Goal: Task Accomplishment & Management: Complete application form

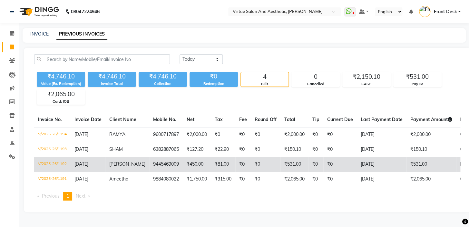
click at [186, 168] on td "₹450.00" at bounding box center [197, 164] width 28 height 15
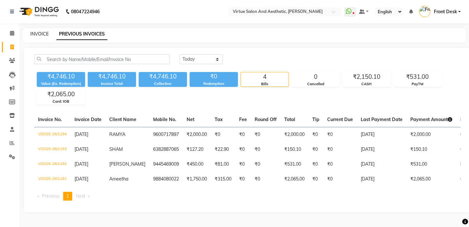
click at [41, 33] on link "INVOICE" at bounding box center [39, 34] width 18 height 6
select select "7053"
select select "service"
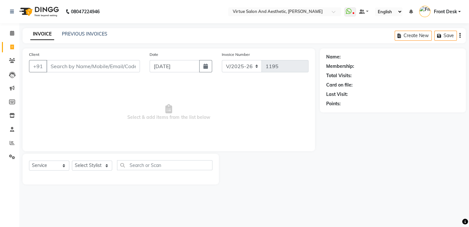
click at [56, 67] on input "Client" at bounding box center [92, 66] width 93 height 12
click at [90, 166] on select "Select Stylist BALAJI DIVYA FAMITHA Front Desk ILAKKIYA ISHWARYA Kabilan MANISH…" at bounding box center [92, 165] width 40 height 10
select select "59059"
click at [72, 160] on select "Select Stylist BALAJI DIVYA FAMITHA Front Desk ILAKKIYA ISHWARYA Kabilan MANISH…" at bounding box center [92, 165] width 40 height 10
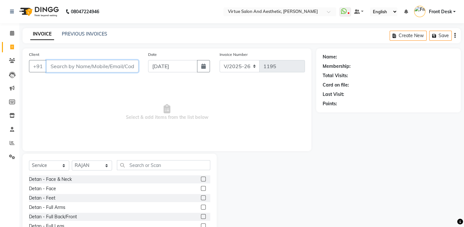
click at [86, 67] on input "Client" at bounding box center [92, 66] width 92 height 12
click at [61, 65] on input "8144103606" at bounding box center [75, 66] width 59 height 12
type input "8122103606"
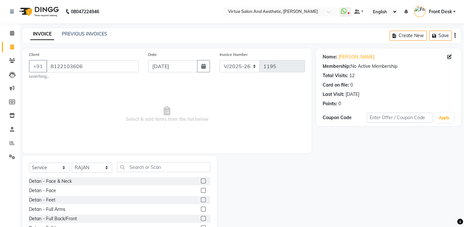
click at [161, 124] on span "Select & add items from the list below" at bounding box center [167, 114] width 276 height 64
click at [153, 166] on input "text" at bounding box center [163, 167] width 93 height 10
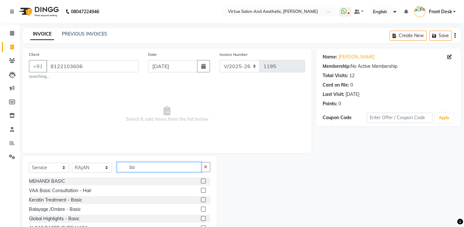
type input "b"
type input "hair cut"
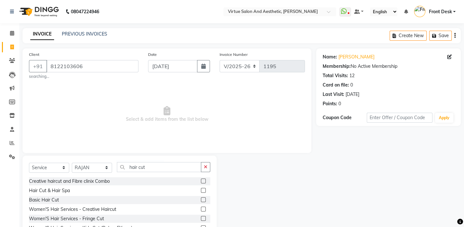
click at [201, 200] on label at bounding box center [203, 199] width 5 height 5
click at [201, 200] on input "checkbox" at bounding box center [203, 200] width 4 height 4
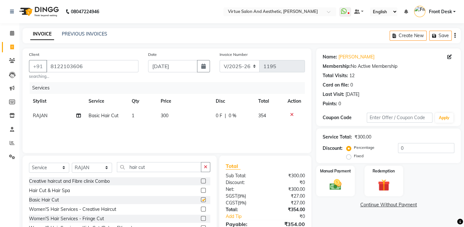
checkbox input "false"
click at [151, 167] on input "hair cut" at bounding box center [159, 167] width 84 height 10
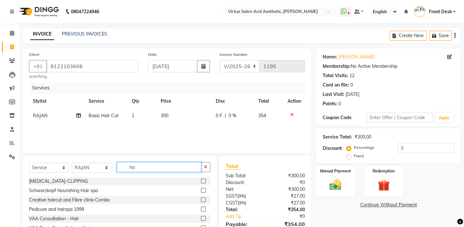
type input "h"
type input "tri"
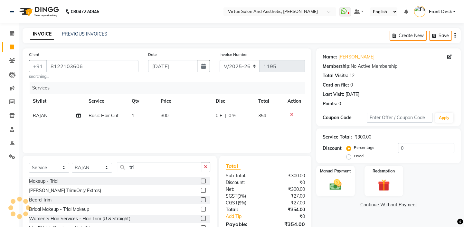
click at [203, 200] on label at bounding box center [203, 199] width 5 height 5
click at [203, 200] on input "checkbox" at bounding box center [203, 200] width 4 height 4
checkbox input "false"
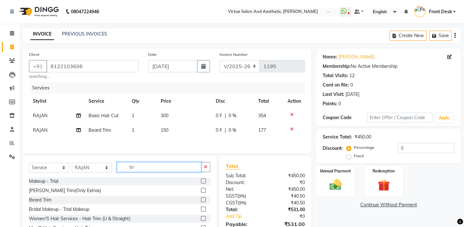
click at [156, 166] on input "tri" at bounding box center [159, 167] width 84 height 10
type input "t"
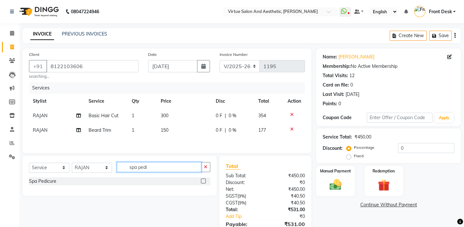
type input "spa pedi"
click at [203, 183] on label at bounding box center [203, 180] width 5 height 5
click at [203, 183] on input "checkbox" at bounding box center [203, 181] width 4 height 4
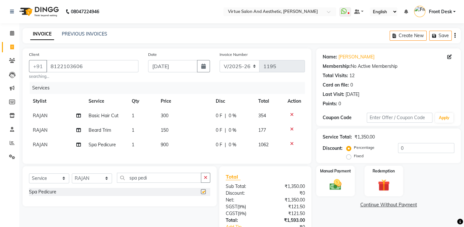
checkbox input "false"
click at [177, 179] on input "spa pedi" at bounding box center [159, 177] width 84 height 10
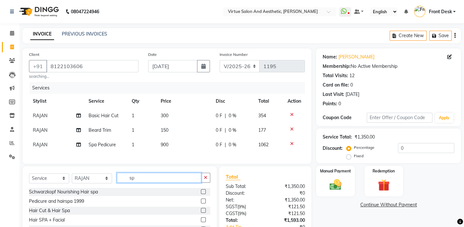
type input "s"
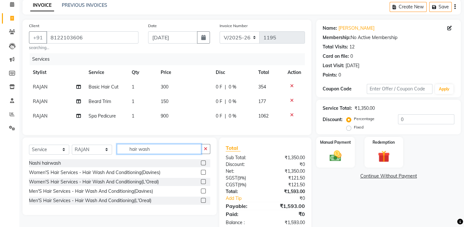
scroll to position [48, 0]
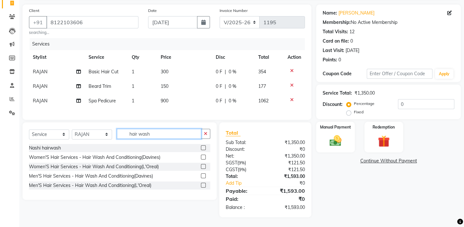
type input "hair wash"
click at [202, 166] on label at bounding box center [203, 166] width 5 height 5
click at [202, 166] on input "checkbox" at bounding box center [203, 166] width 4 height 4
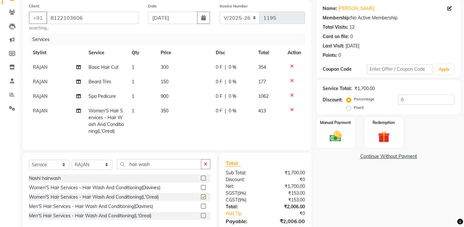
checkbox input "false"
click at [168, 107] on td "350" at bounding box center [184, 120] width 55 height 35
select select "59059"
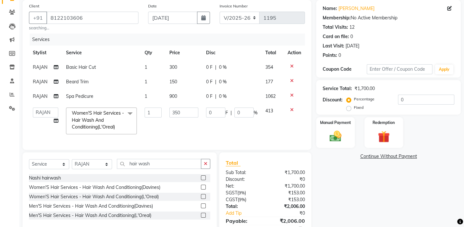
click at [182, 126] on td "350" at bounding box center [184, 120] width 37 height 34
click at [38, 95] on span "RAJAN" at bounding box center [40, 96] width 15 height 6
select select "59059"
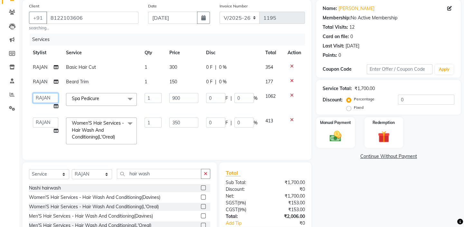
click at [47, 94] on select "BALAJI DIVYA FAMITHA Front Desk ILAKKIYA ISHWARYA Kabilan MANISHA MILLI RAJAN R…" at bounding box center [45, 98] width 25 height 10
select select "62507"
click at [42, 119] on select "BALAJI DIVYA FAMITHA Front Desk ILAKKIYA ISHWARYA Kabilan MANISHA MILLI RAJAN R…" at bounding box center [45, 122] width 25 height 10
select select "59064"
click at [157, 145] on td "1" at bounding box center [153, 130] width 25 height 34
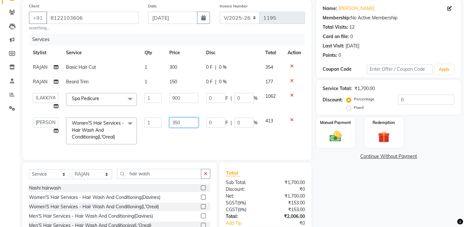
click at [183, 121] on input "350" at bounding box center [184, 122] width 29 height 10
type input "300"
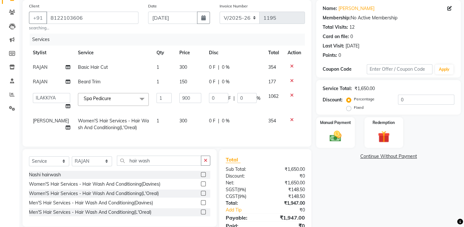
click at [183, 137] on div "Services Stylist Service Qty Price Disc Total Action RAJAN Basic Hair Cut 1 300…" at bounding box center [167, 87] width 276 height 106
click at [266, 152] on div "Client +91 8122103606 searching... Date 03-09-2025 Invoice Number V/2025 V/2025…" at bounding box center [167, 122] width 299 height 244
drag, startPoint x: 292, startPoint y: 154, endPoint x: 315, endPoint y: 156, distance: 23.0
click at [294, 154] on div "Total Sub Total: ₹1,650.00 Discount: ₹0 Net: ₹1,650.00 SGST ( 9% ) ₹148.50 CGST…" at bounding box center [266, 196] width 92 height 95
click at [320, 157] on link "Continue Without Payment" at bounding box center [389, 156] width 142 height 7
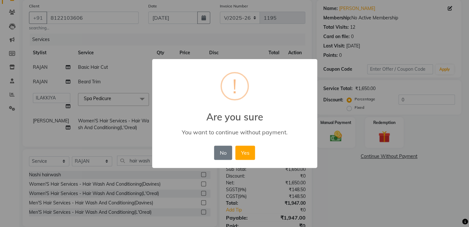
click at [262, 169] on div "× ! Are you sure You want to continue without payment. No No Yes" at bounding box center [234, 113] width 469 height 227
click at [218, 154] on button "No" at bounding box center [223, 152] width 18 height 14
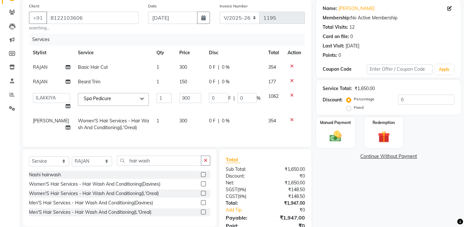
click at [250, 158] on div "Total Sub Total: ₹1,650.00 Discount: ₹0 Net: ₹1,650.00 SGST ( 9% ) ₹148.50 CGST…" at bounding box center [266, 196] width 92 height 95
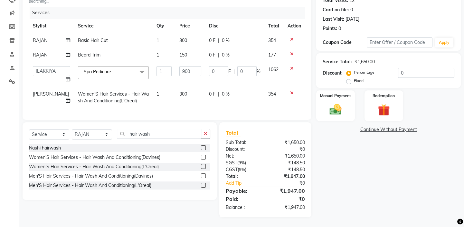
scroll to position [0, 5]
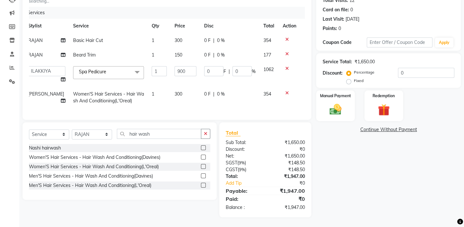
click at [286, 128] on div "Total Sub Total: ₹1,650.00 Discount: ₹0 Net: ₹1,650.00 SGST ( 9% ) ₹148.50 CGST…" at bounding box center [266, 169] width 92 height 95
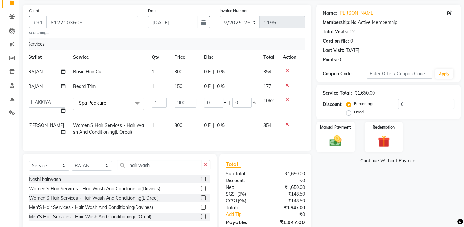
scroll to position [0, 0]
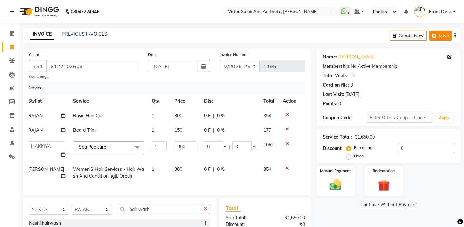
drag, startPoint x: 456, startPoint y: 33, endPoint x: 452, endPoint y: 36, distance: 5.3
click at [456, 33] on button "button" at bounding box center [455, 35] width 1 height 15
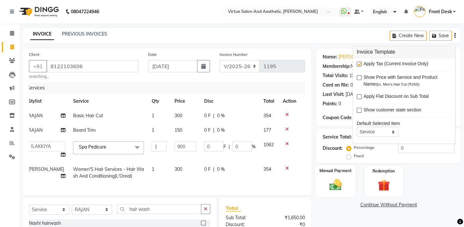
drag, startPoint x: 298, startPoint y: 186, endPoint x: 317, endPoint y: 180, distance: 20.1
click at [300, 184] on div "Services Stylist Service Qty Price Disc Total Action RAJAN Basic Hair Cut 1 300…" at bounding box center [167, 135] width 276 height 106
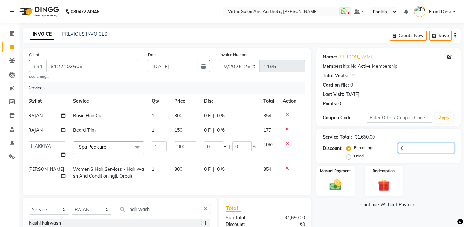
drag, startPoint x: 405, startPoint y: 149, endPoint x: 412, endPoint y: 147, distance: 6.6
click at [412, 147] on input "0" at bounding box center [426, 148] width 56 height 10
type input "2"
type input "18"
type input "2"
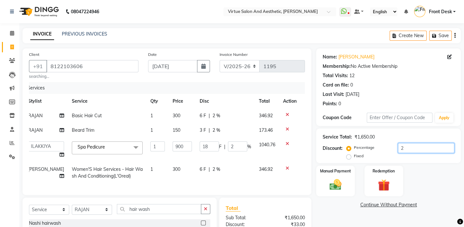
type input "20"
type input "180"
type input "20"
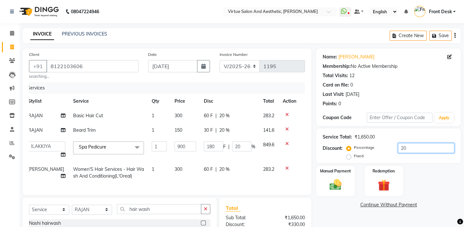
type input "20"
click at [456, 35] on button "button" at bounding box center [455, 35] width 1 height 15
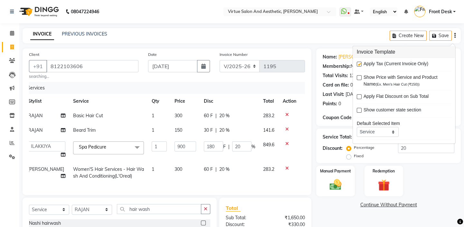
click at [362, 63] on div "Apply Tax (Current Invoice Only)" at bounding box center [404, 64] width 95 height 8
click at [361, 64] on label at bounding box center [359, 64] width 5 height 5
click at [361, 64] on input "checkbox" at bounding box center [359, 64] width 4 height 4
checkbox input "false"
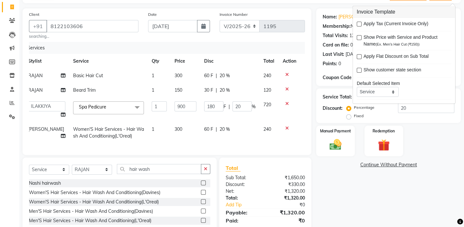
scroll to position [66, 0]
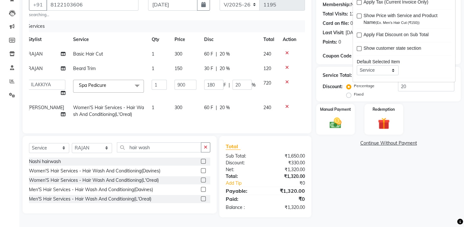
click at [289, 128] on div "Client +91 8122103606 searching... Date 03-09-2025 Invoice Number V/2025 V/2025…" at bounding box center [167, 60] width 289 height 146
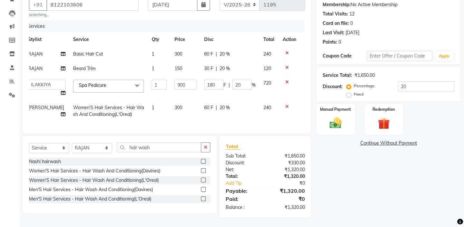
click at [298, 132] on div "Client +91 8122103606 searching... Date 03-09-2025 Invoice Number V/2025 V/2025…" at bounding box center [167, 60] width 289 height 146
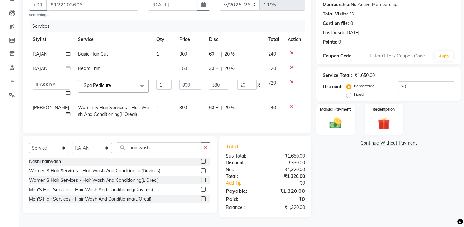
scroll to position [0, 5]
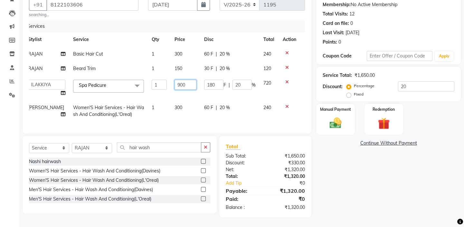
click at [182, 81] on input "900" at bounding box center [186, 85] width 22 height 10
drag, startPoint x: 179, startPoint y: 79, endPoint x: 169, endPoint y: 77, distance: 9.9
click at [175, 80] on input "900" at bounding box center [186, 85] width 22 height 10
type input "5"
type input "800"
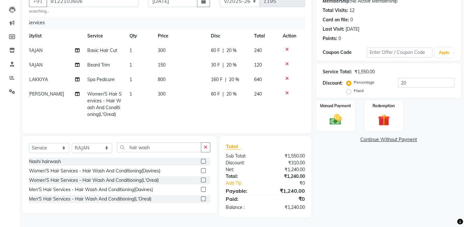
click at [267, 136] on div "Client +91 8122103606 searching... Date 03-09-2025 Invoice Number V/2025 V/2025…" at bounding box center [167, 100] width 299 height 234
click at [409, 83] on input "20" at bounding box center [426, 83] width 56 height 10
click at [299, 141] on div "Total Sub Total: ₹1,550.00 Discount: ₹313.10 Net: ₹1,236.90 Total: ₹1,236.90 Ad…" at bounding box center [266, 176] width 92 height 81
click at [412, 81] on input "20.2" at bounding box center [426, 83] width 56 height 10
type input "20"
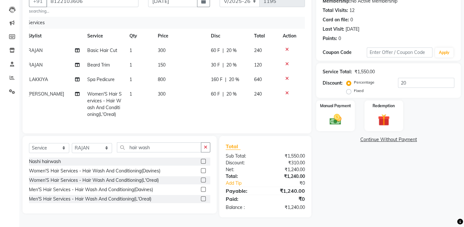
click at [265, 154] on div "Total Sub Total: ₹1,550.00 Discount: ₹310.00 Net: ₹1,240.00 Total: ₹1,240.00 Ad…" at bounding box center [265, 176] width 79 height 68
click at [207, 43] on td "60 F | 20 %" at bounding box center [228, 50] width 43 height 15
select select "59059"
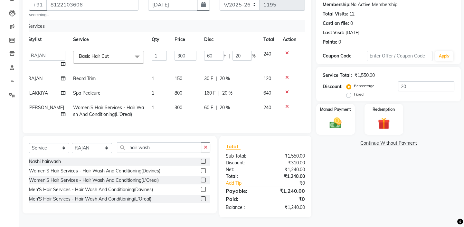
scroll to position [66, 0]
drag, startPoint x: 218, startPoint y: 51, endPoint x: 204, endPoint y: 47, distance: 14.0
click at [204, 51] on input "60" at bounding box center [213, 56] width 19 height 10
type input "100"
click at [261, 141] on div "Total Sub Total: ₹1,550.00 Discount: ₹310.00 Net: ₹1,240.00 Total: ₹1,240.00 Ad…" at bounding box center [266, 176] width 92 height 81
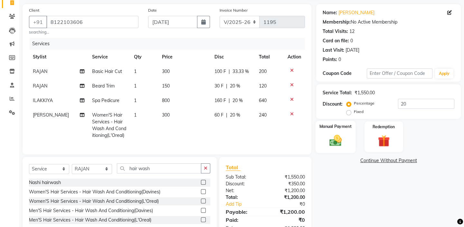
scroll to position [70, 0]
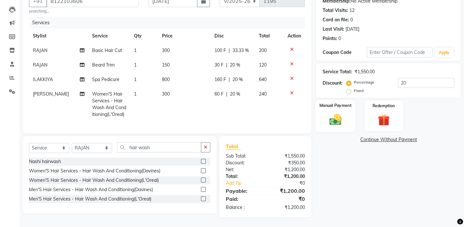
click at [341, 112] on img at bounding box center [336, 119] width 20 height 14
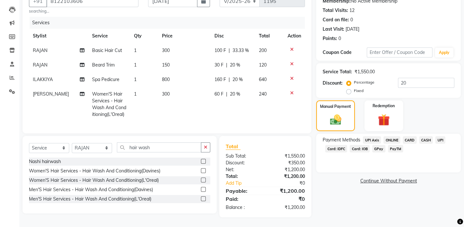
click at [356, 145] on span "Card: IOB" at bounding box center [360, 148] width 20 height 7
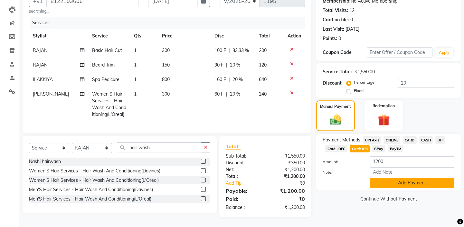
click at [378, 178] on button "Add Payment" at bounding box center [412, 183] width 84 height 10
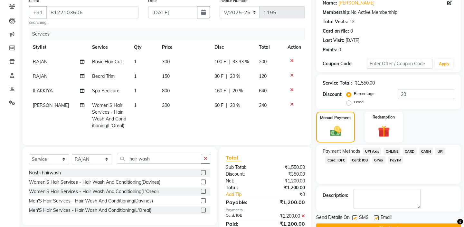
scroll to position [83, 0]
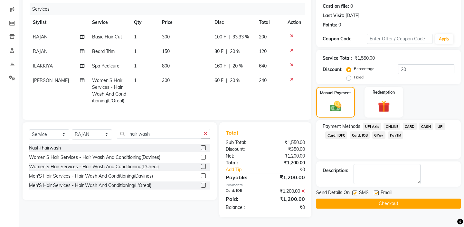
click at [371, 198] on button "Checkout" at bounding box center [389, 203] width 145 height 10
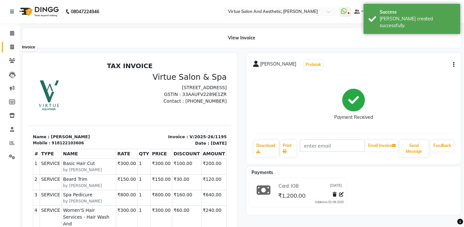
click at [10, 48] on icon at bounding box center [12, 46] width 4 height 5
select select "7053"
select select "service"
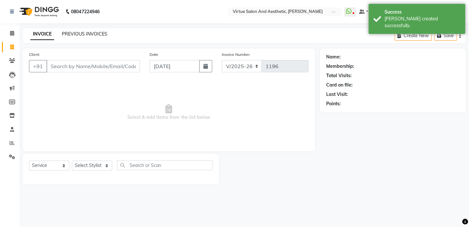
click at [97, 33] on link "PREVIOUS INVOICES" at bounding box center [84, 34] width 45 height 6
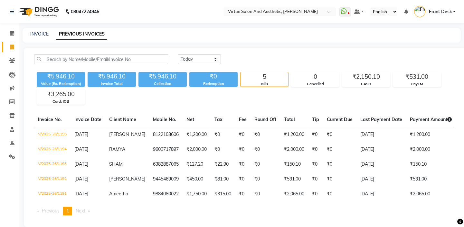
click at [292, 64] on div "Today Yesterday Custom Range" at bounding box center [317, 61] width 288 height 15
click at [29, 34] on div "INVOICE PREVIOUS INVOICES" at bounding box center [238, 34] width 431 height 7
click at [33, 35] on link "INVOICE" at bounding box center [39, 34] width 18 height 6
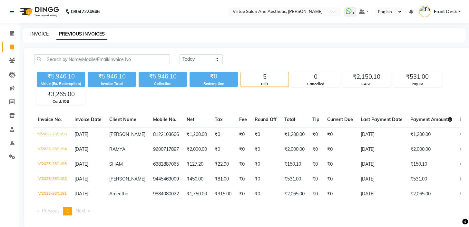
select select "service"
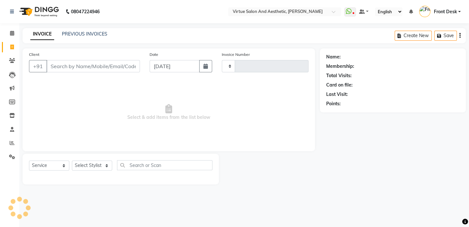
type input "1196"
select select "7053"
click at [74, 35] on link "PREVIOUS INVOICES" at bounding box center [84, 34] width 45 height 6
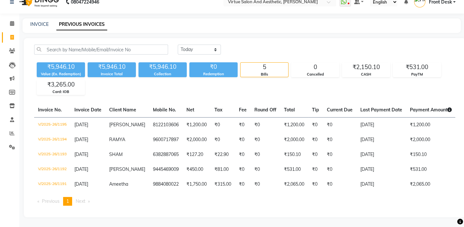
scroll to position [14, 0]
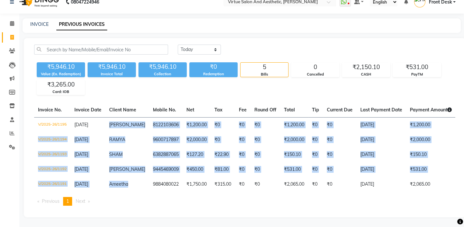
drag, startPoint x: 110, startPoint y: 119, endPoint x: 143, endPoint y: 188, distance: 76.0
click at [143, 188] on table "Invoice No. Invoice Date Client Name Mobile No. Net Tax Fee Round Off Total Tip…" at bounding box center [245, 146] width 422 height 89
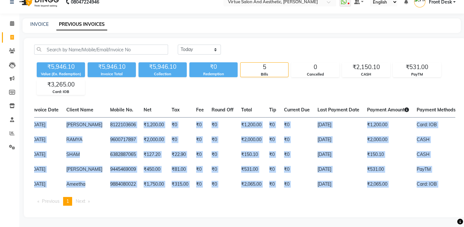
scroll to position [0, 108]
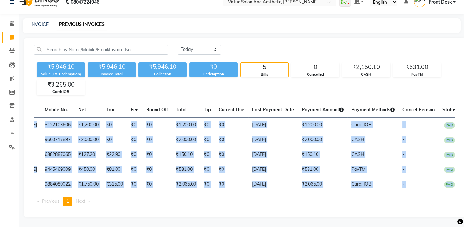
drag, startPoint x: 34, startPoint y: 118, endPoint x: 467, endPoint y: 181, distance: 437.1
click at [464, 181] on html "08047224946 Select Location × Virtue Salon And Aesthetic, Kolathur WhatsApp Sta…" at bounding box center [232, 103] width 464 height 227
click at [35, 21] on link "INVOICE" at bounding box center [39, 24] width 18 height 6
select select "service"
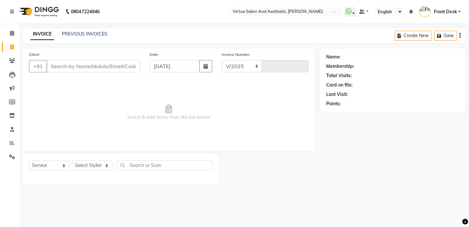
select select "7053"
type input "1196"
click at [90, 68] on input "Client" at bounding box center [92, 66] width 93 height 12
click at [95, 167] on select "Select Stylist BALAJI DIVYA FAMITHA Front Desk ILAKKIYA ISHWARYA Kabilan MANISH…" at bounding box center [92, 165] width 40 height 10
click at [175, 98] on span "Select & add items from the list below" at bounding box center [168, 112] width 279 height 64
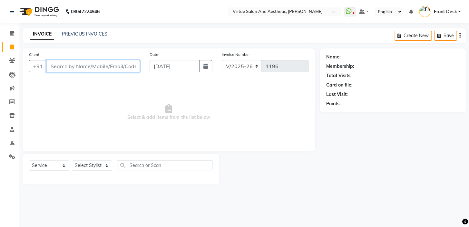
click at [67, 67] on input "Client" at bounding box center [92, 66] width 93 height 12
click at [77, 166] on select "Select Stylist BALAJI DIVYA FAMITHA Front Desk ILAKKIYA ISHWARYA Kabilan MANISH…" at bounding box center [92, 165] width 40 height 10
select select "62506"
click at [72, 160] on select "Select Stylist BALAJI DIVYA FAMITHA Front Desk ILAKKIYA ISHWARYA Kabilan MANISH…" at bounding box center [92, 165] width 40 height 10
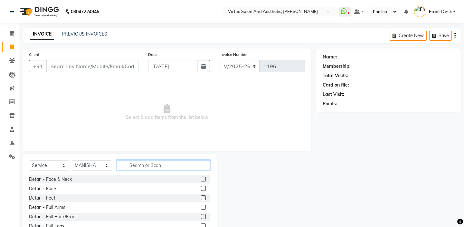
click at [159, 163] on input "text" at bounding box center [163, 165] width 93 height 10
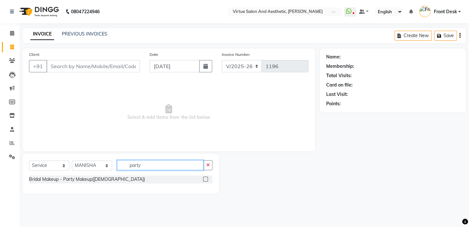
type input "party"
click at [204, 180] on label at bounding box center [205, 178] width 5 height 5
click at [204, 180] on input "checkbox" at bounding box center [205, 179] width 4 height 4
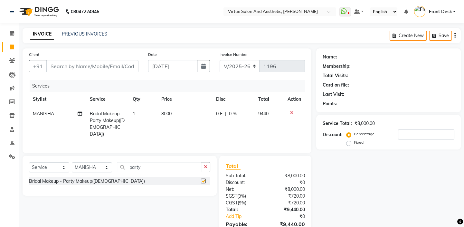
checkbox input "false"
click at [178, 119] on td "8000" at bounding box center [185, 123] width 55 height 35
select select "62506"
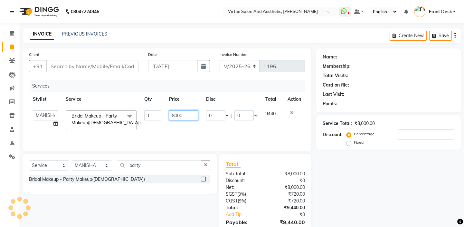
drag, startPoint x: 186, startPoint y: 114, endPoint x: 167, endPoint y: 115, distance: 18.4
click at [167, 114] on td "8000" at bounding box center [183, 119] width 37 height 27
type input "4000"
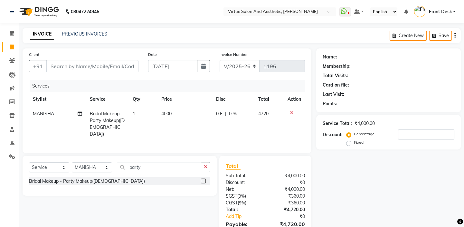
click at [175, 129] on td "4000" at bounding box center [185, 123] width 55 height 35
select select "62506"
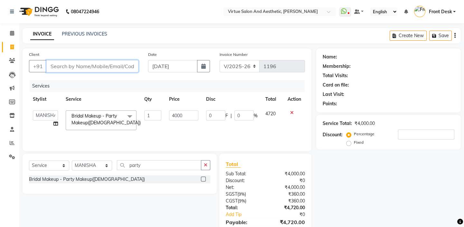
drag, startPoint x: 93, startPoint y: 61, endPoint x: 93, endPoint y: 65, distance: 3.9
click at [93, 62] on input "Client" at bounding box center [92, 66] width 92 height 12
drag, startPoint x: 93, startPoint y: 69, endPoint x: 90, endPoint y: 64, distance: 5.6
click at [92, 68] on input "Client" at bounding box center [92, 66] width 92 height 12
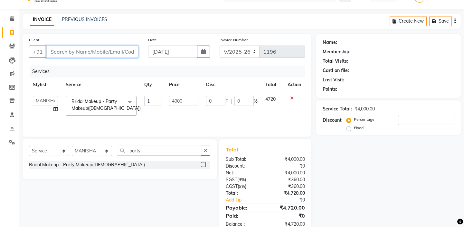
scroll to position [0, 5]
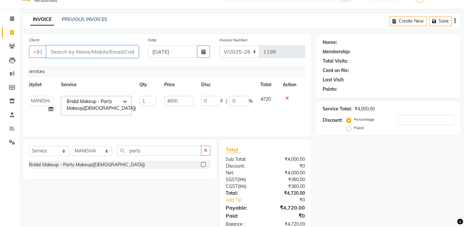
drag, startPoint x: 102, startPoint y: 52, endPoint x: 122, endPoint y: 53, distance: 20.3
click at [122, 53] on input "Client" at bounding box center [92, 51] width 92 height 12
drag, startPoint x: 122, startPoint y: 53, endPoint x: 175, endPoint y: 78, distance: 58.1
click at [149, 75] on div "Client +91 Date 03-09-2025 Invoice Number V/2025 V/2025-26 1196 Services Stylis…" at bounding box center [167, 85] width 289 height 102
click at [103, 48] on input "Client" at bounding box center [92, 51] width 92 height 12
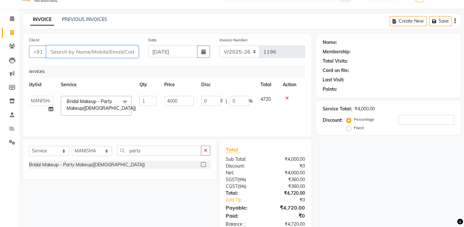
click at [81, 55] on input "Client" at bounding box center [92, 51] width 92 height 12
type input "8"
type input "0"
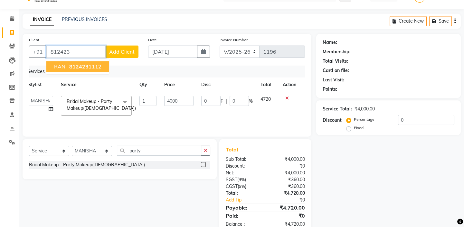
click at [88, 65] on ngb-highlight "812423 1112" at bounding box center [85, 66] width 34 height 6
type input "8124231112"
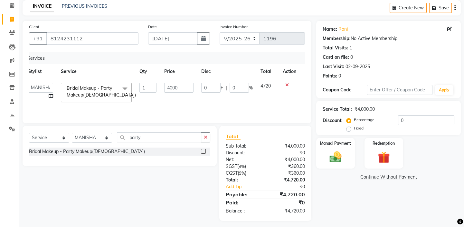
scroll to position [32, 0]
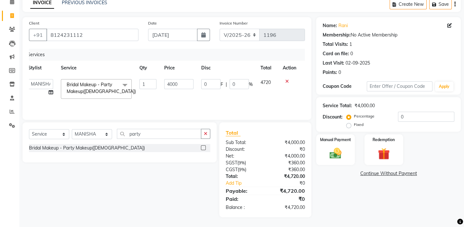
click at [457, 6] on div "Create New Save" at bounding box center [425, 4] width 71 height 15
click at [456, 3] on div "Create New Save" at bounding box center [425, 4] width 71 height 15
click at [454, 5] on div "Create New Save" at bounding box center [425, 4] width 71 height 15
click at [455, 4] on icon "button" at bounding box center [455, 4] width 1 height 0
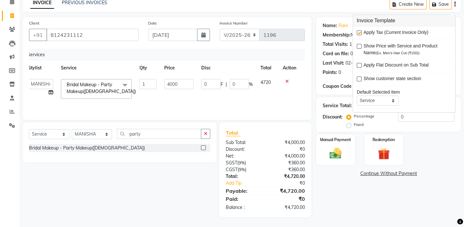
click at [357, 33] on label at bounding box center [359, 32] width 5 height 5
click at [357, 33] on input "checkbox" at bounding box center [359, 33] width 4 height 4
checkbox input "false"
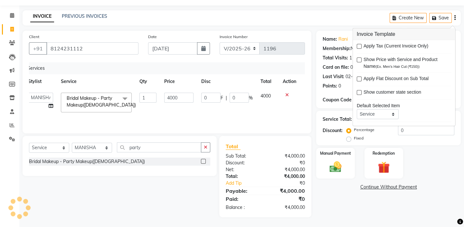
scroll to position [18, 0]
click at [359, 36] on h3 "Invoice Template" at bounding box center [404, 34] width 102 height 12
click at [336, 19] on div "INVOICE PREVIOUS INVOICES Create New Save" at bounding box center [242, 17] width 439 height 15
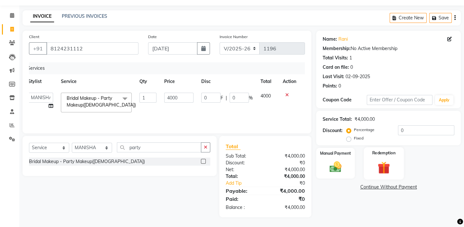
drag, startPoint x: 339, startPoint y: 157, endPoint x: 366, endPoint y: 164, distance: 28.4
click at [340, 157] on div "Manual Payment" at bounding box center [336, 163] width 39 height 31
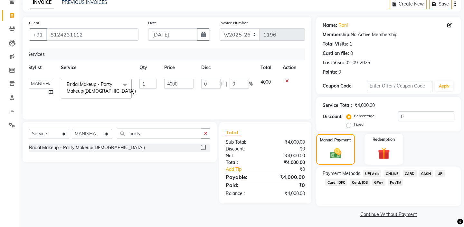
click at [438, 172] on span "UPI" at bounding box center [441, 173] width 10 height 7
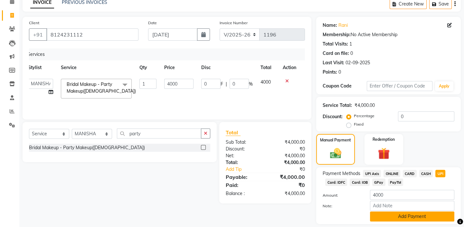
click at [421, 216] on button "Add Payment" at bounding box center [412, 216] width 84 height 10
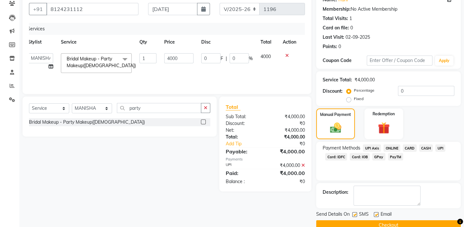
scroll to position [70, 0]
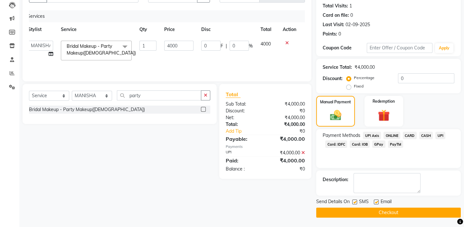
click at [414, 210] on button "Checkout" at bounding box center [389, 212] width 145 height 10
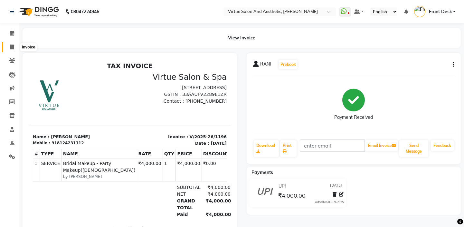
click at [8, 46] on span at bounding box center [11, 47] width 11 height 7
select select "service"
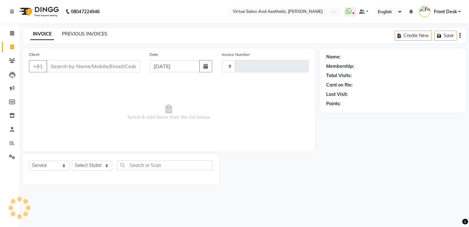
click at [74, 34] on link "PREVIOUS INVOICES" at bounding box center [84, 34] width 45 height 6
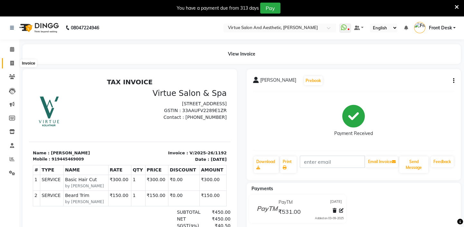
click at [14, 62] on span at bounding box center [11, 63] width 11 height 7
select select "service"
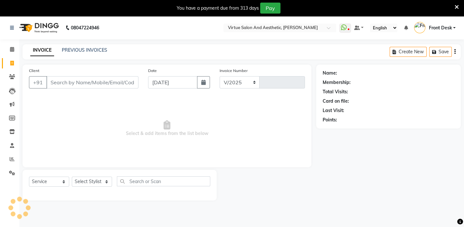
select select "7053"
type input "1196"
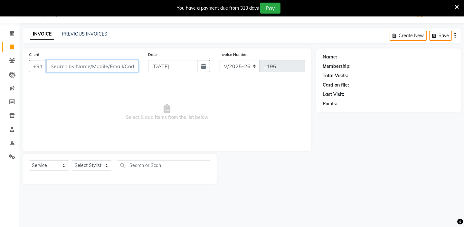
click at [100, 68] on input "Client" at bounding box center [92, 66] width 92 height 12
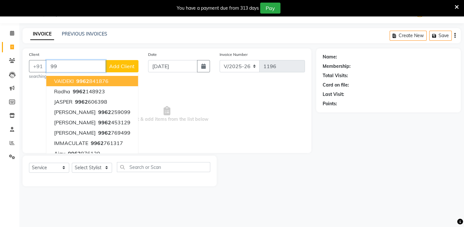
type input "9"
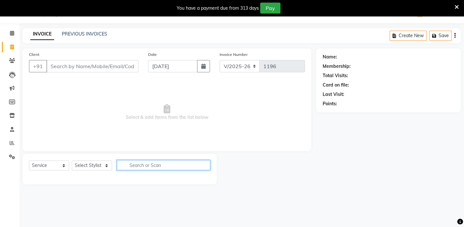
click at [130, 161] on input "text" at bounding box center [163, 165] width 93 height 10
drag, startPoint x: 129, startPoint y: 164, endPoint x: 168, endPoint y: 167, distance: 38.5
click at [160, 165] on input "text" at bounding box center [163, 165] width 93 height 10
drag, startPoint x: 168, startPoint y: 166, endPoint x: 150, endPoint y: 166, distance: 18.1
click at [150, 166] on input "text" at bounding box center [163, 165] width 93 height 10
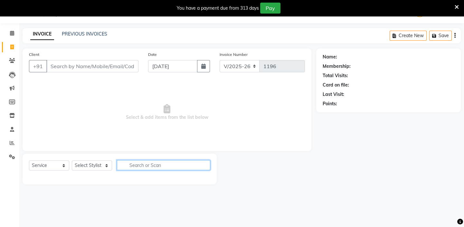
click at [150, 166] on input "text" at bounding box center [163, 165] width 93 height 10
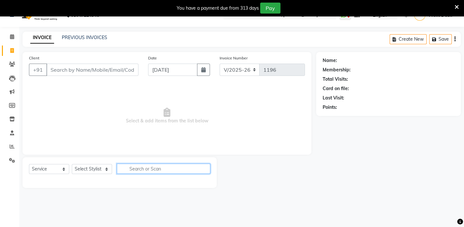
scroll to position [13, 0]
click at [455, 6] on icon at bounding box center [457, 7] width 4 height 6
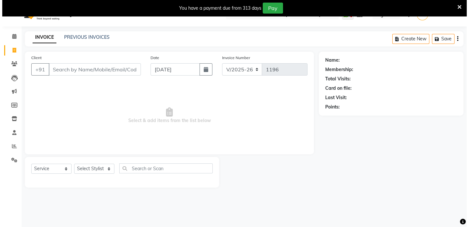
scroll to position [0, 0]
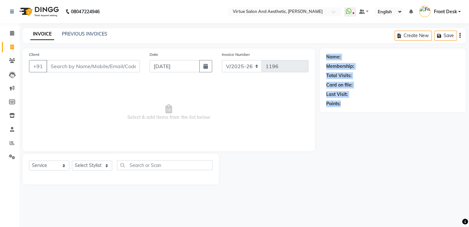
drag, startPoint x: 324, startPoint y: 55, endPoint x: 341, endPoint y: 103, distance: 51.2
click at [341, 103] on div "Name: Membership: Total Visits: Card on file: Last Visit: Points:" at bounding box center [393, 80] width 146 height 64
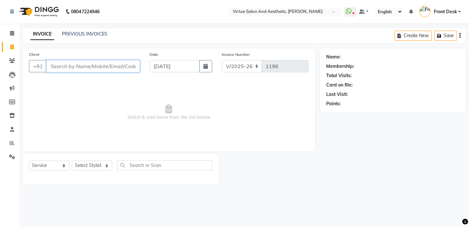
click at [71, 68] on input "Client" at bounding box center [92, 66] width 93 height 12
paste input "7338867645"
type input "7338867645"
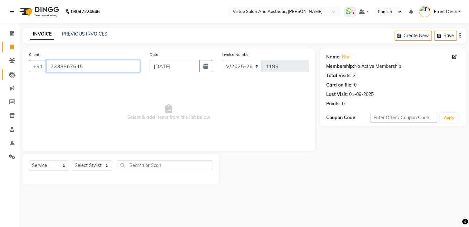
drag, startPoint x: 86, startPoint y: 64, endPoint x: 5, endPoint y: 71, distance: 81.2
click at [5, 71] on app-home "08047224946 Select Location × Virtue Salon And Aesthetic, Kolathur WhatsApp Sta…" at bounding box center [234, 97] width 469 height 194
click at [63, 68] on input "Client" at bounding box center [92, 66] width 93 height 12
paste input "7760395277"
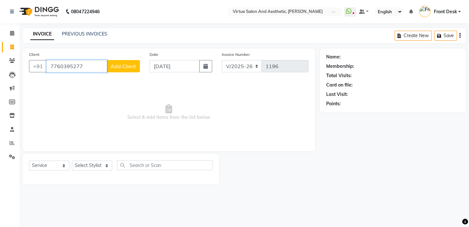
type input "7760395277"
click at [238, 156] on div at bounding box center [269, 168] width 101 height 31
drag, startPoint x: 87, startPoint y: 70, endPoint x: 48, endPoint y: 71, distance: 38.7
click at [48, 71] on input "7760395277" at bounding box center [76, 66] width 61 height 12
click at [98, 33] on link "PREVIOUS INVOICES" at bounding box center [84, 34] width 45 height 6
